Goal: Find specific page/section: Find specific page/section

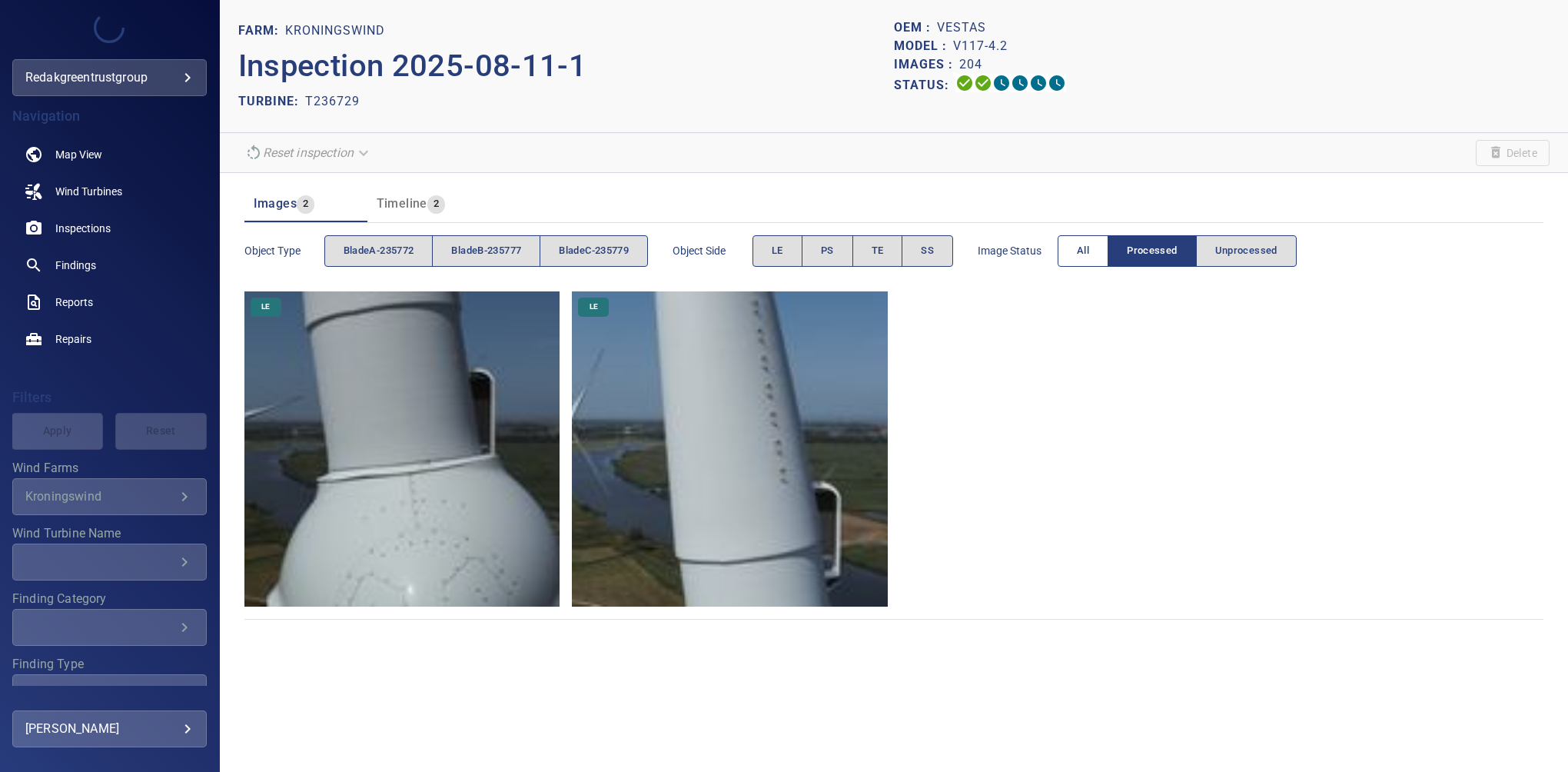
click at [1076, 249] on button "All" at bounding box center [1083, 251] width 51 height 31
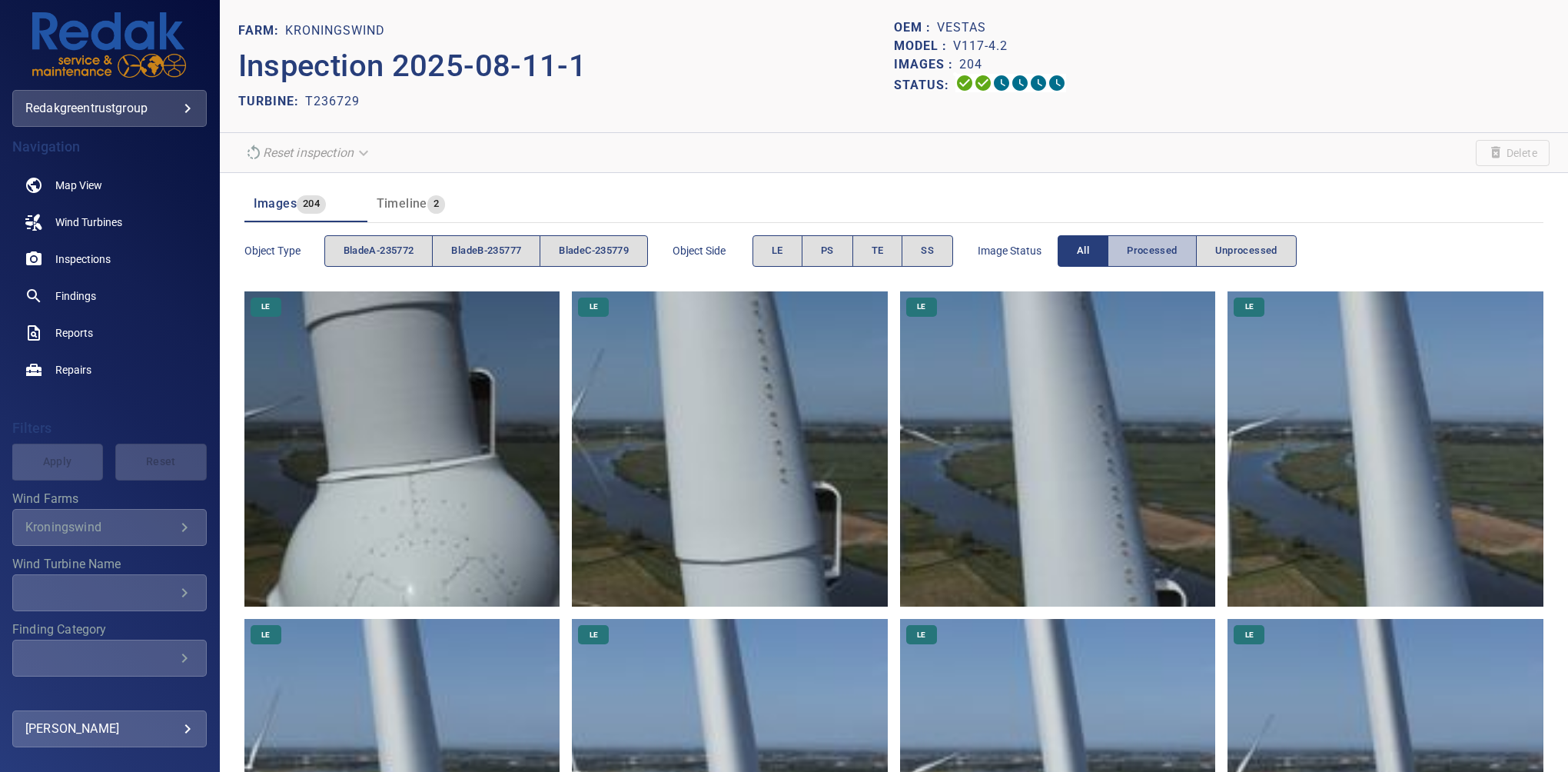
click at [1171, 249] on span "Processed" at bounding box center [1152, 251] width 50 height 18
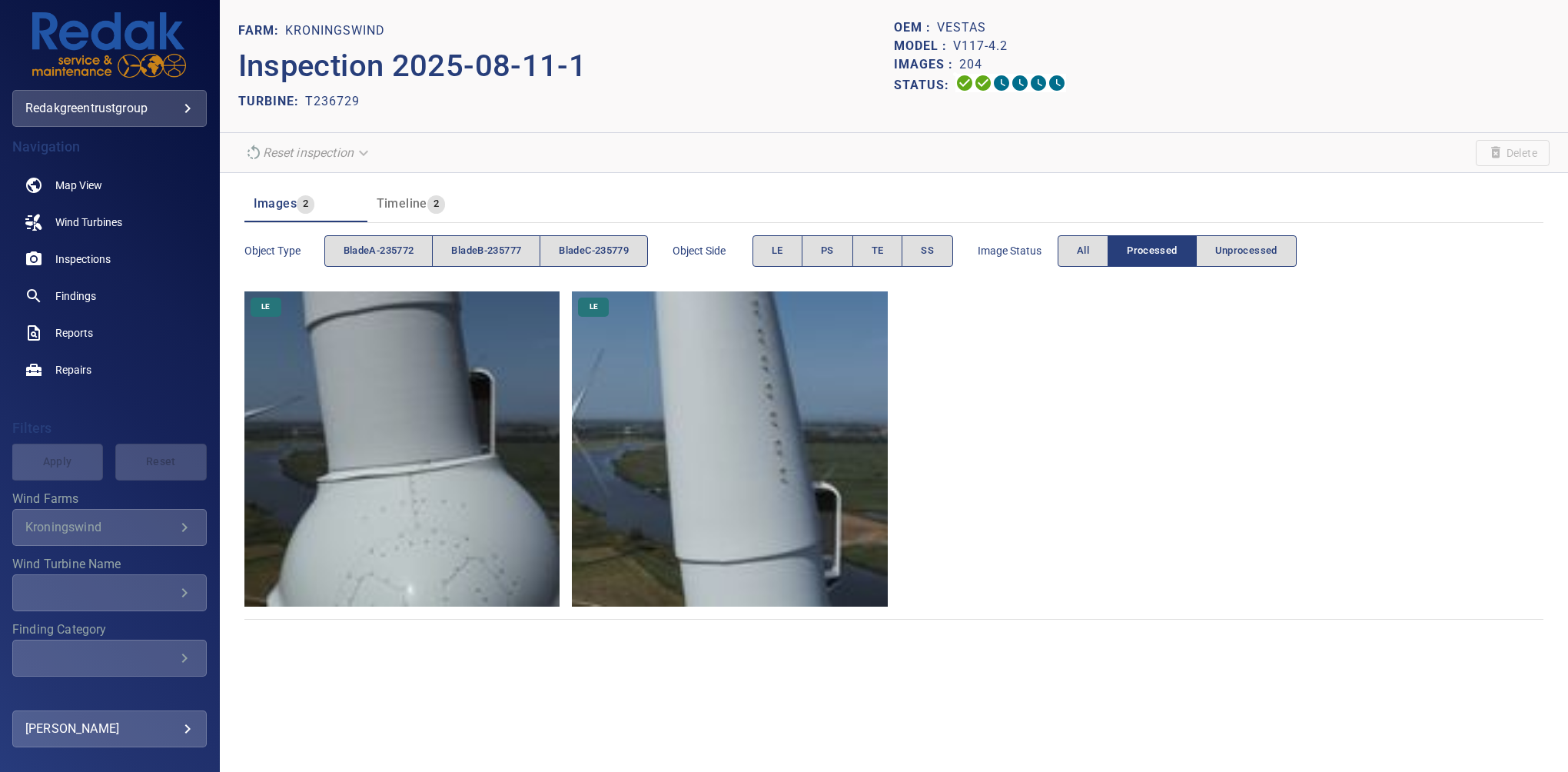
click at [1171, 249] on span "Processed" at bounding box center [1152, 251] width 50 height 18
click at [1135, 243] on span "Processed" at bounding box center [1152, 251] width 50 height 18
click at [1089, 245] on span "All" at bounding box center [1082, 251] width 13 height 18
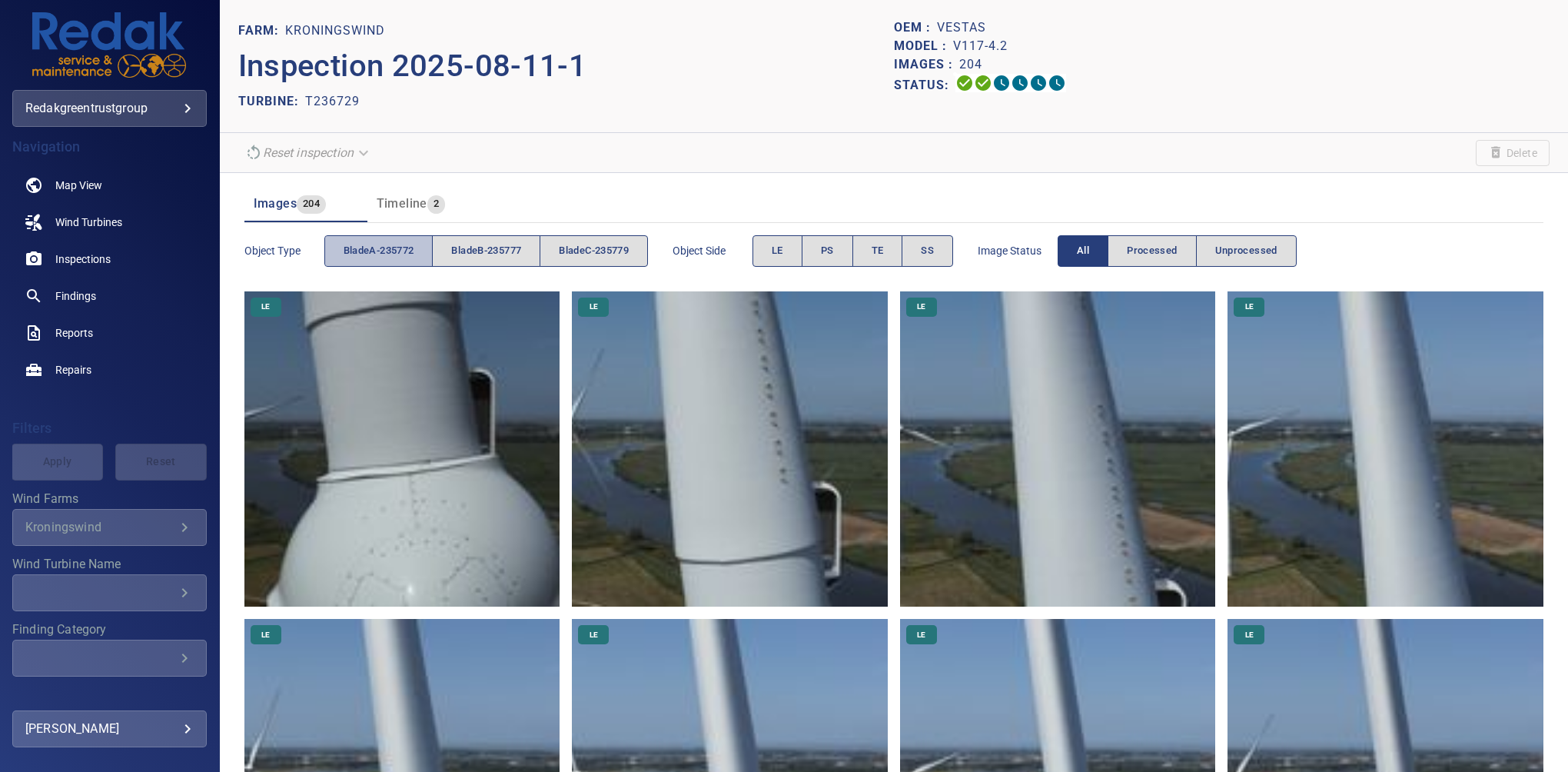
click at [390, 245] on span "bladeA-235772" at bounding box center [378, 251] width 71 height 18
click at [502, 248] on span "bladeB-235777" at bounding box center [487, 251] width 70 height 18
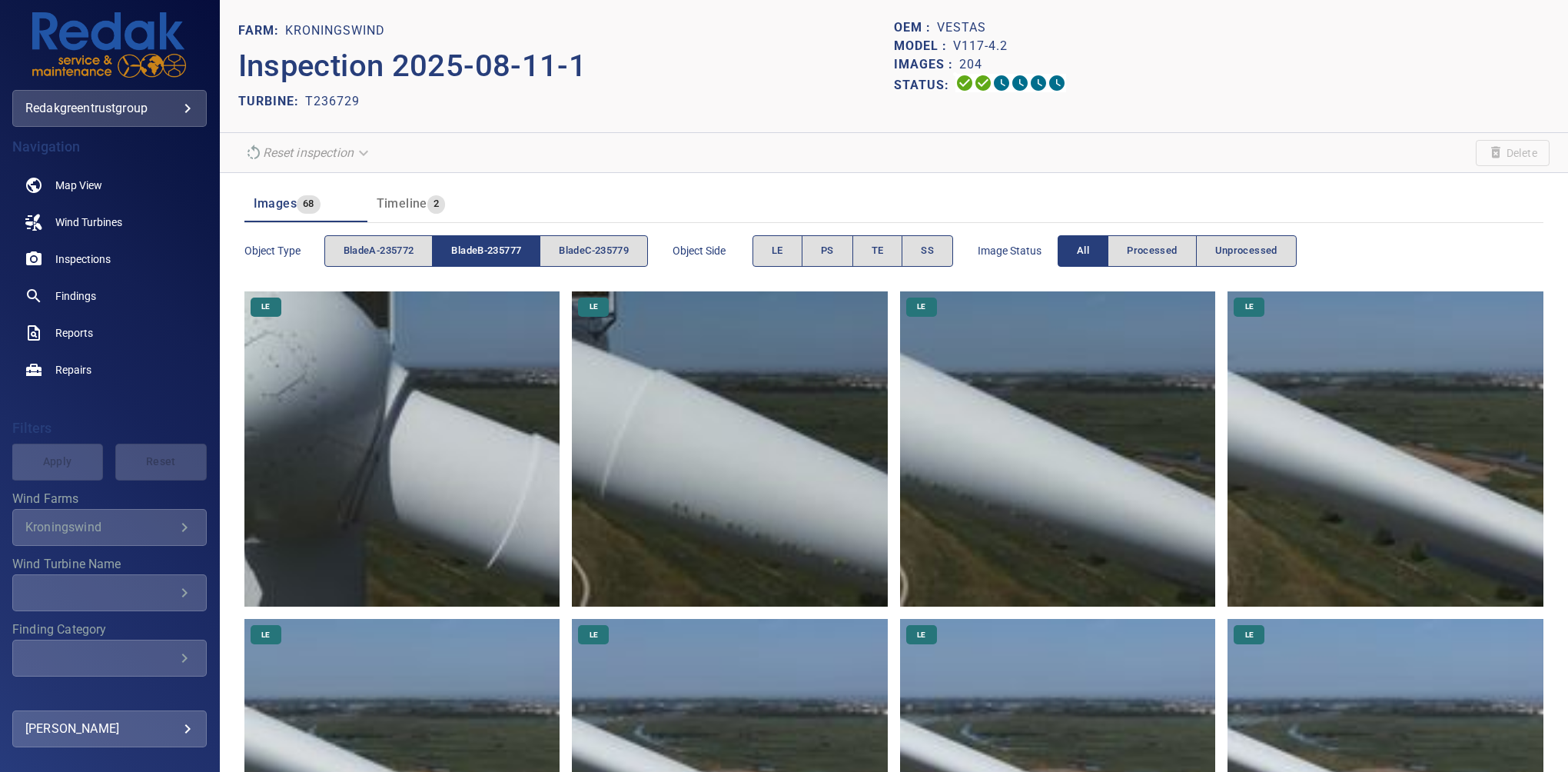
click at [502, 248] on span "bladeB-235777" at bounding box center [487, 251] width 70 height 18
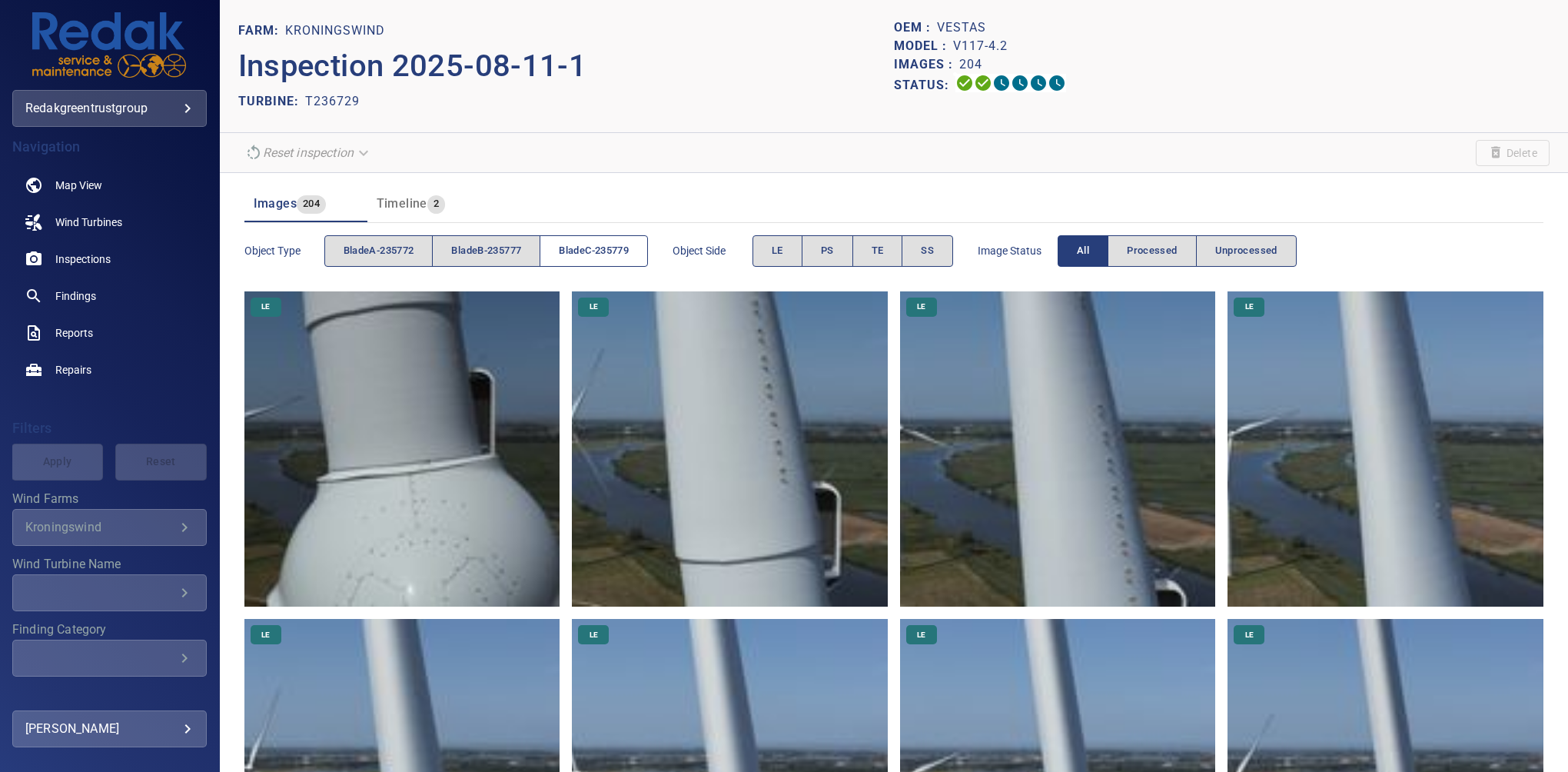
click at [612, 249] on span "bladeC-235779" at bounding box center [594, 251] width 70 height 18
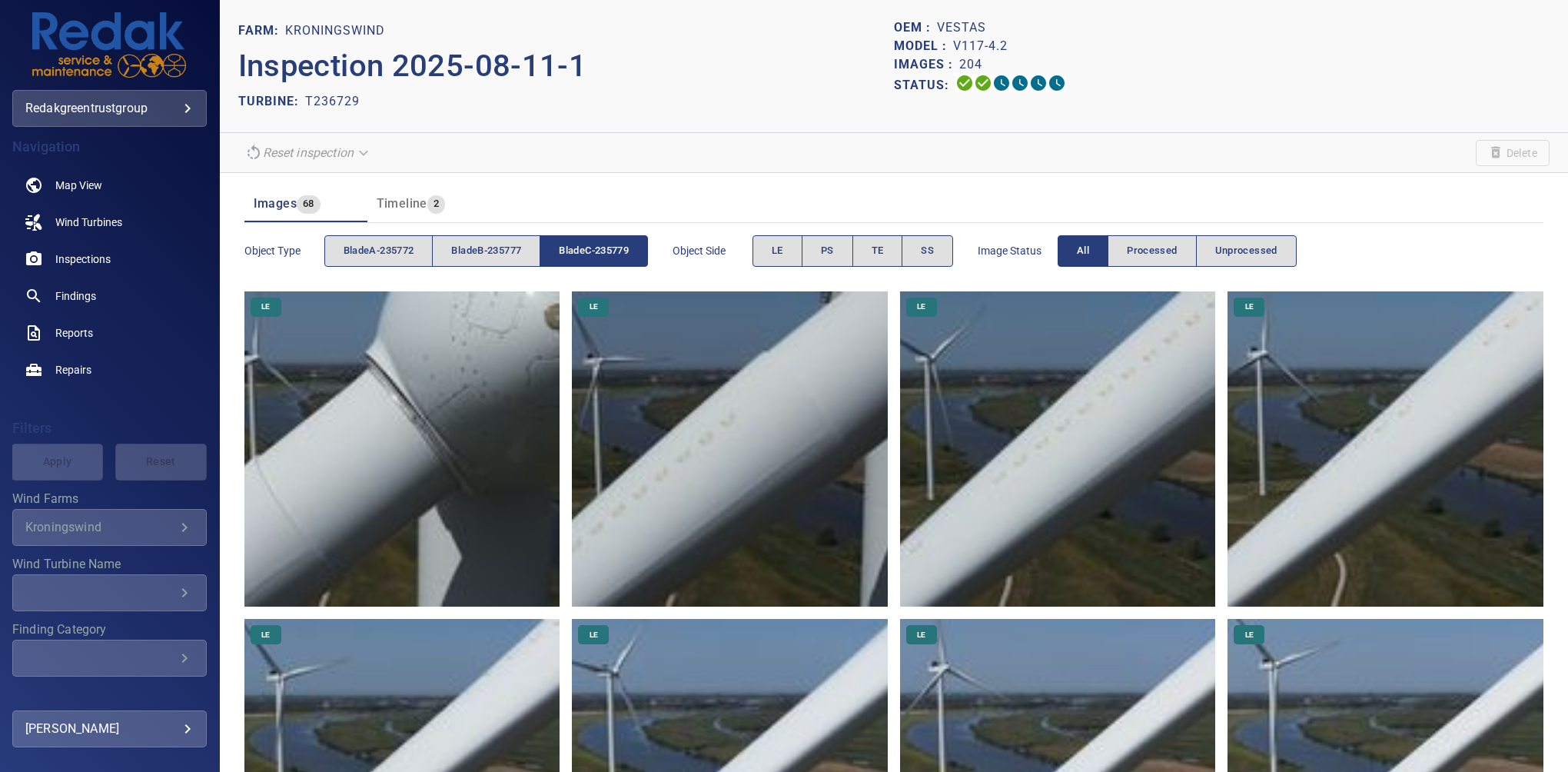
click at [568, 250] on span "bladeC-235779" at bounding box center [594, 251] width 70 height 18
